Goal: Find specific page/section: Find specific page/section

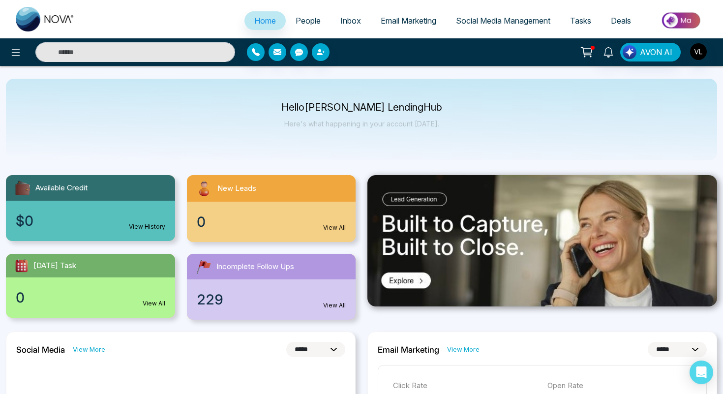
select select "*"
click at [298, 25] on span "People" at bounding box center [308, 21] width 25 height 10
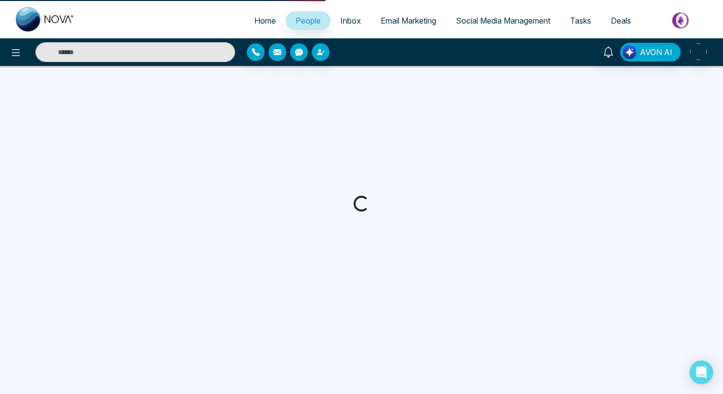
click at [298, 25] on span "People" at bounding box center [308, 21] width 25 height 10
